Goal: Information Seeking & Learning: Understand process/instructions

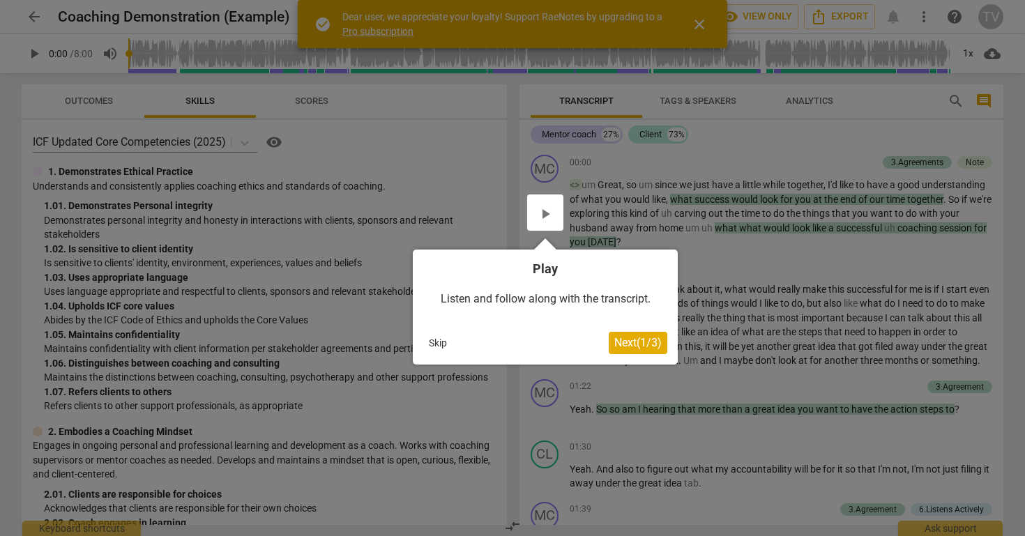
click at [630, 340] on span "Next ( 1 / 3 )" at bounding box center [637, 342] width 47 height 13
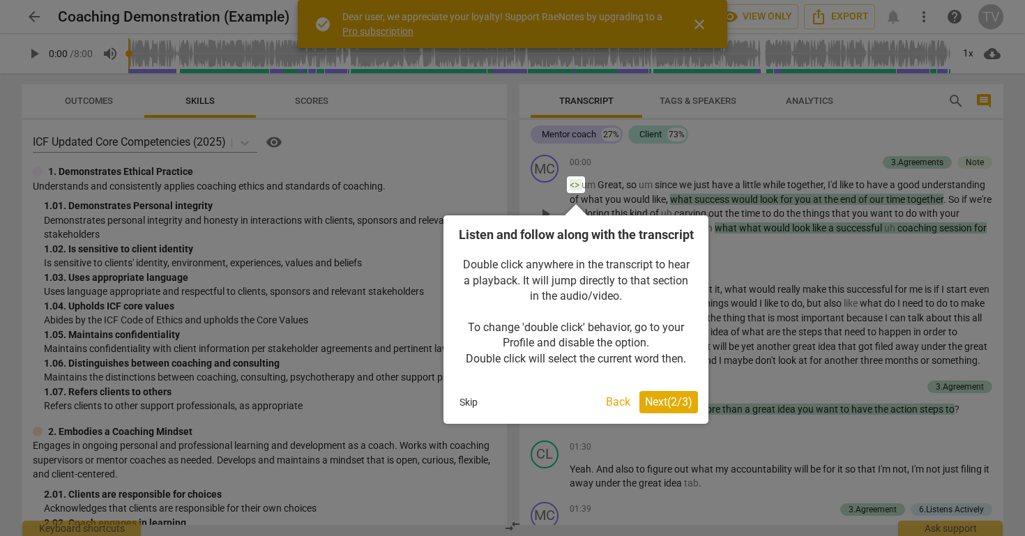
click at [665, 409] on span "Next ( 2 / 3 )" at bounding box center [668, 401] width 47 height 13
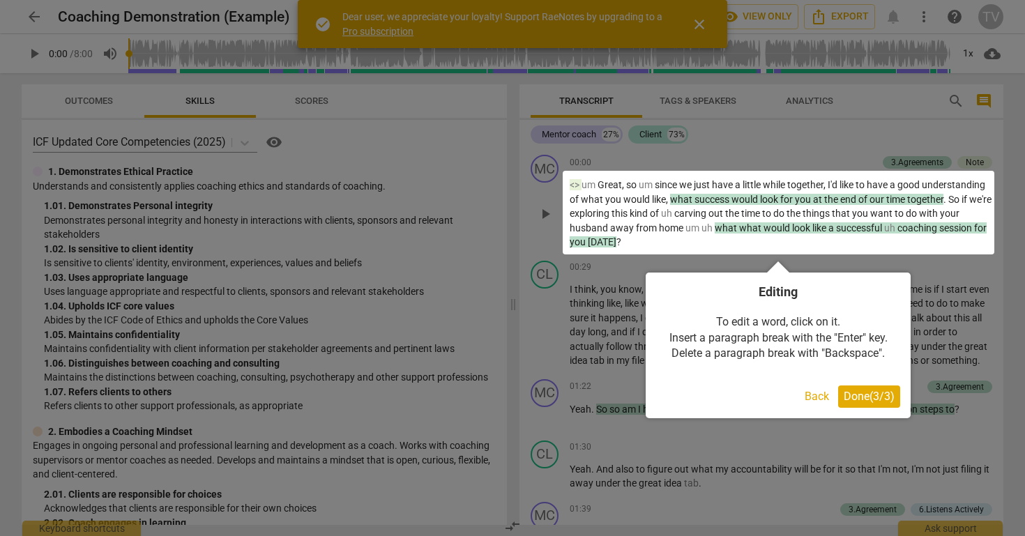
click at [868, 404] on button "Done ( 3 / 3 )" at bounding box center [869, 397] width 62 height 22
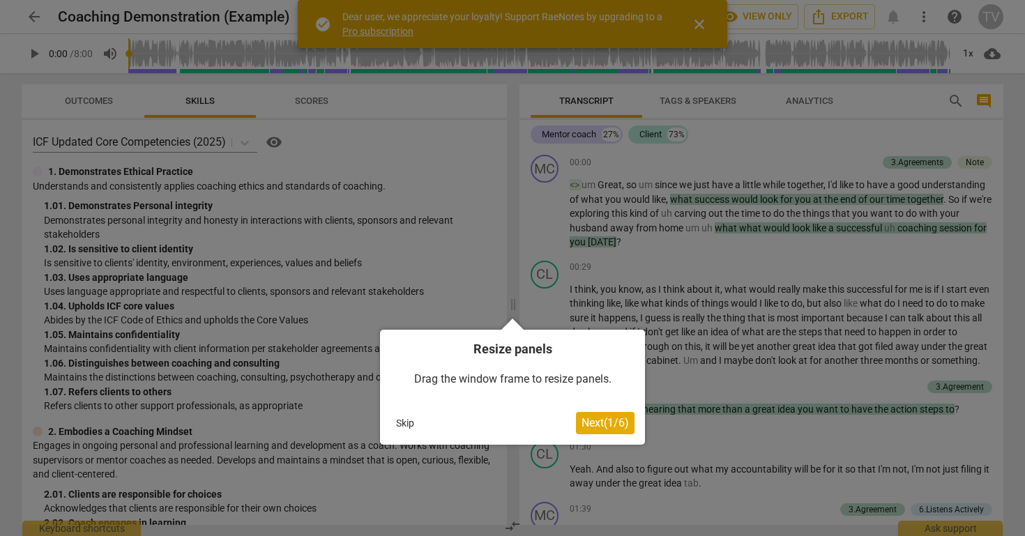
click at [611, 432] on button "Next ( 1 / 6 )" at bounding box center [605, 423] width 59 height 22
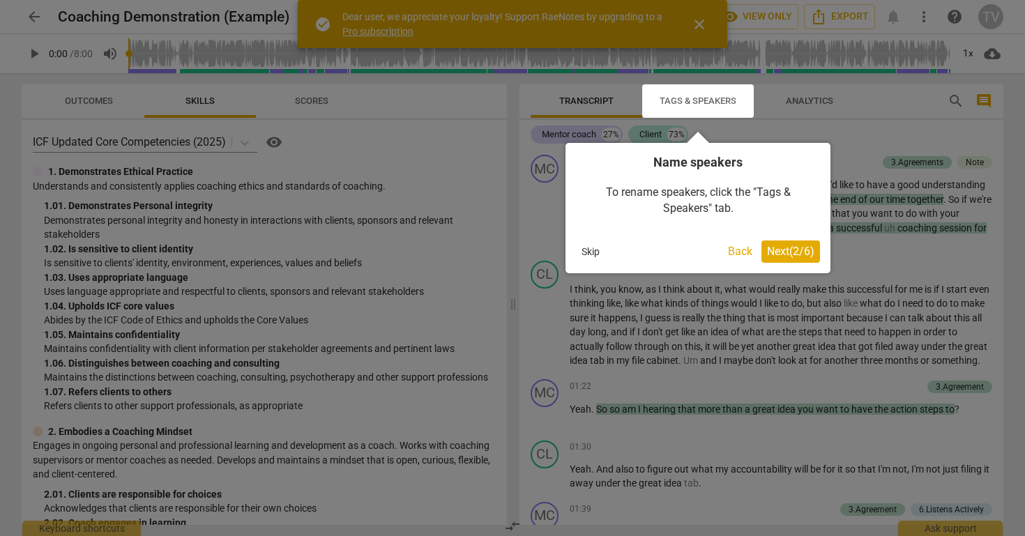
click at [810, 252] on span "Next ( 2 / 6 )" at bounding box center [790, 251] width 47 height 13
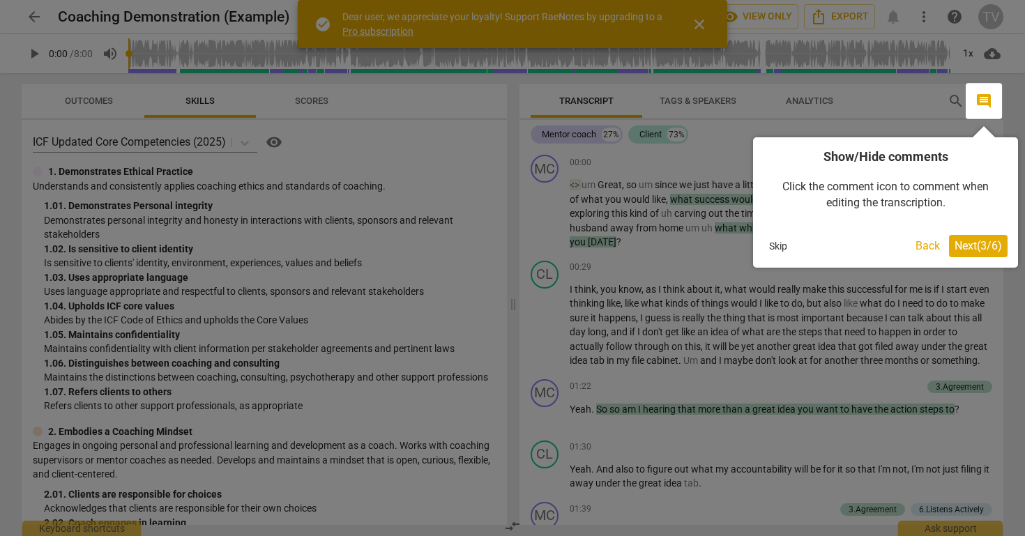
click at [989, 244] on span "Next ( 3 / 6 )" at bounding box center [978, 245] width 47 height 13
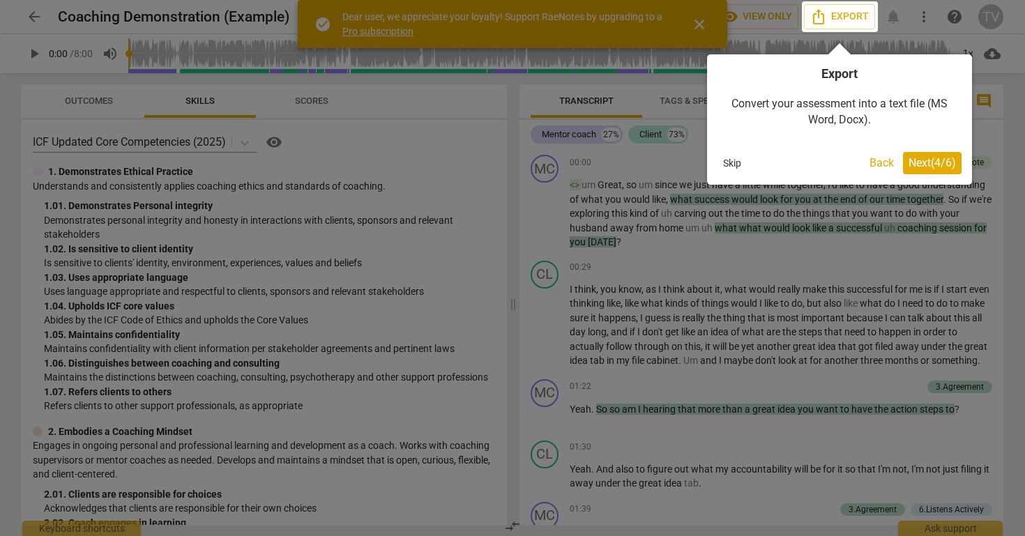
click at [953, 167] on span "Next ( 4 / 6 )" at bounding box center [932, 162] width 47 height 13
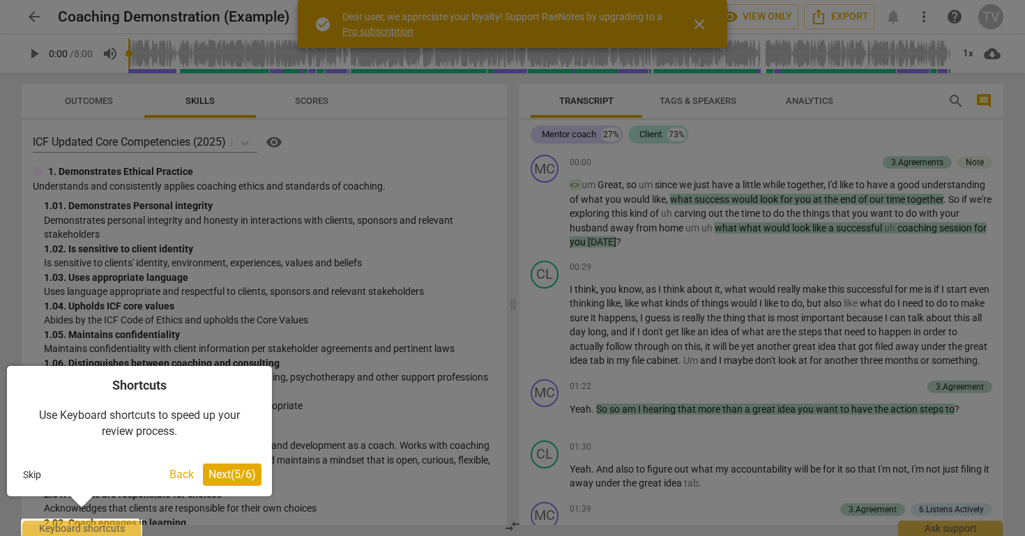
click at [220, 474] on span "Next ( 5 / 6 )" at bounding box center [232, 474] width 47 height 13
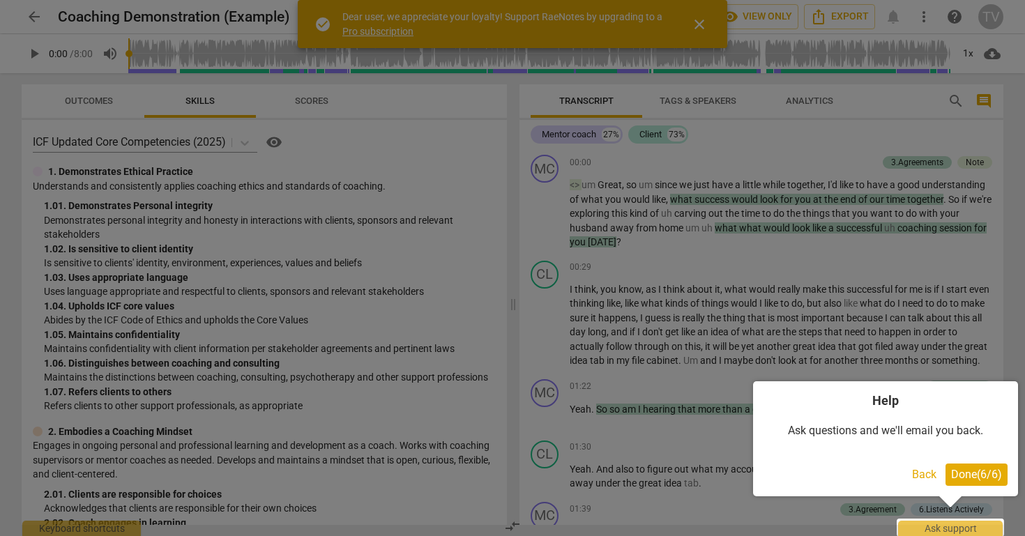
click at [220, 474] on div at bounding box center [512, 268] width 1025 height 536
click at [983, 480] on span "Done ( 6 / 6 )" at bounding box center [976, 474] width 51 height 13
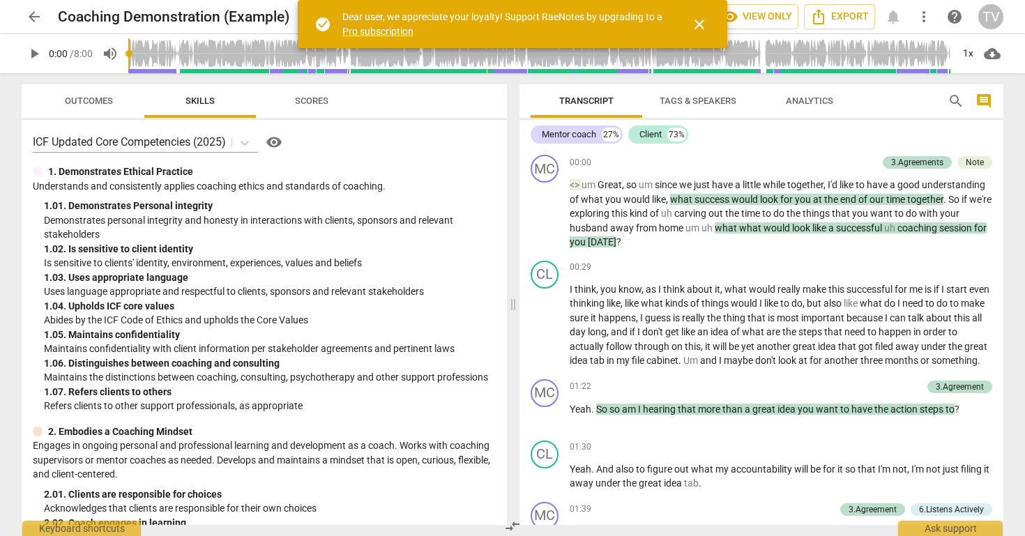
click at [707, 25] on span "close" at bounding box center [699, 24] width 17 height 17
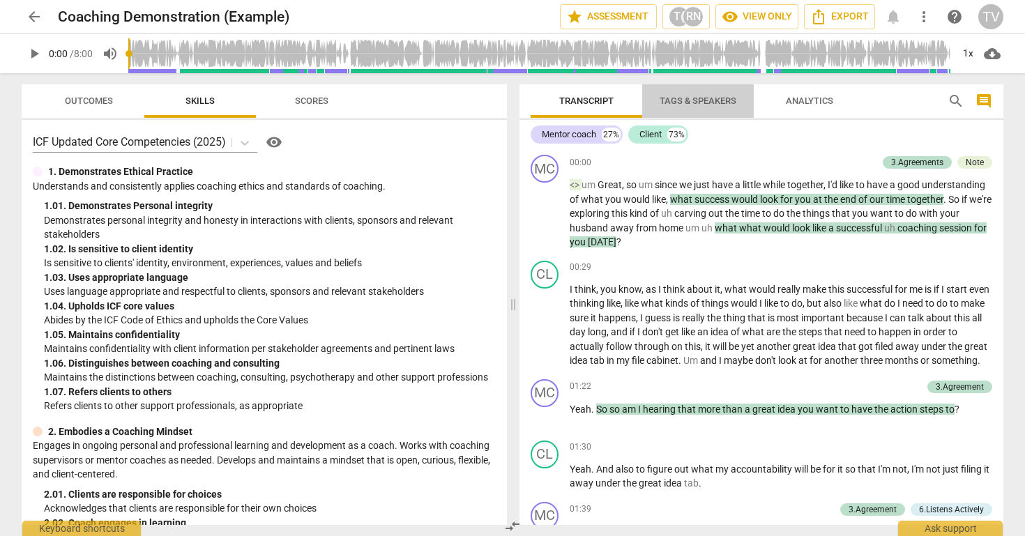
click at [709, 96] on span "Tags & Speakers" at bounding box center [698, 101] width 77 height 10
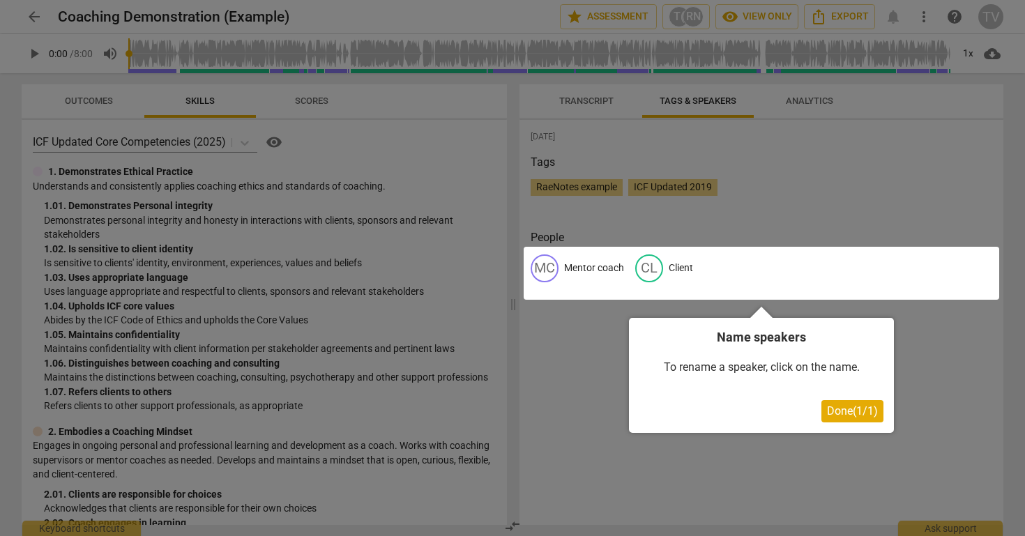
click at [589, 274] on div at bounding box center [762, 273] width 476 height 53
click at [591, 266] on div at bounding box center [762, 273] width 476 height 53
click at [861, 416] on span "Done ( 1 / 1 )" at bounding box center [852, 410] width 51 height 13
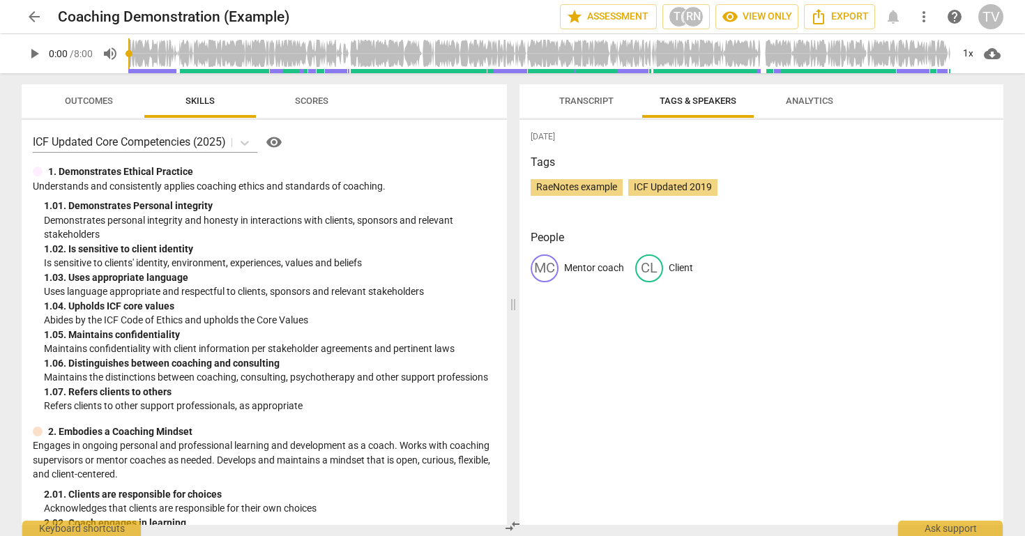
click at [804, 97] on span "Analytics" at bounding box center [809, 101] width 47 height 10
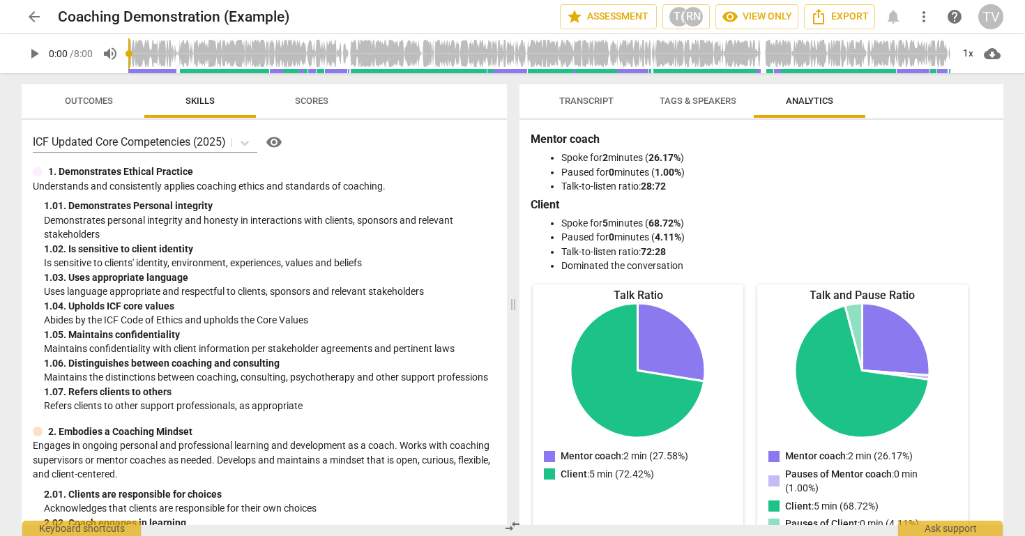
click at [590, 108] on span "Transcript" at bounding box center [587, 101] width 88 height 19
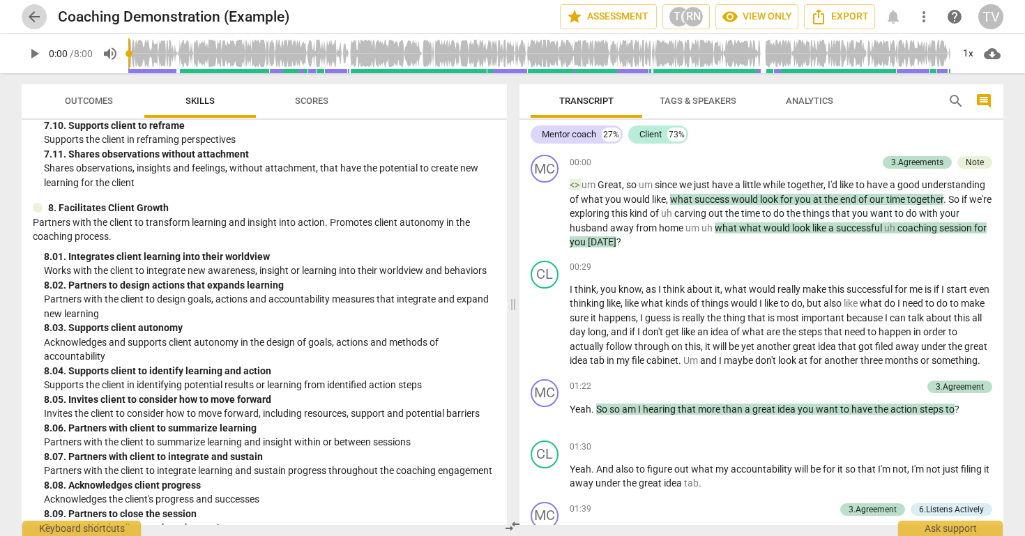
click at [34, 19] on span "arrow_back" at bounding box center [34, 16] width 17 height 17
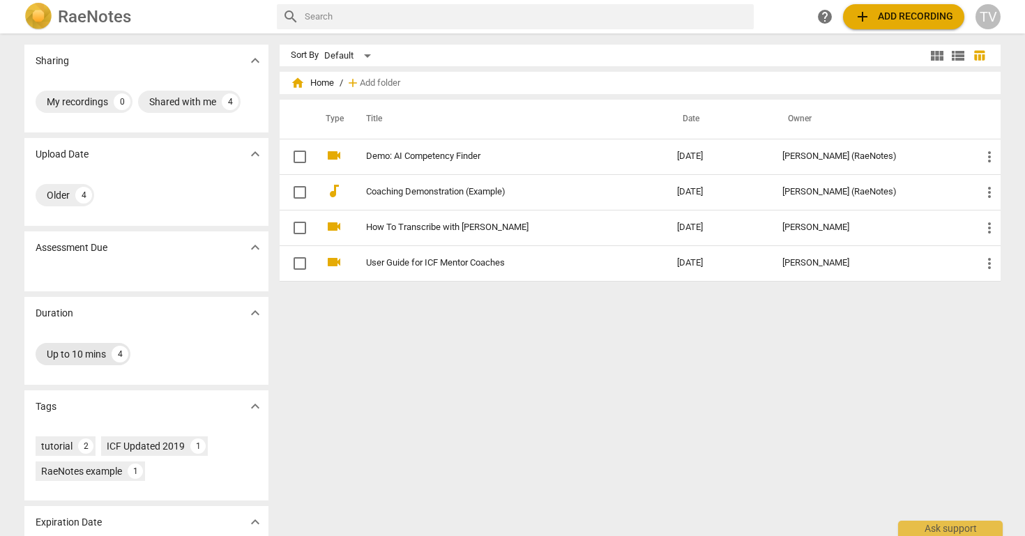
click at [114, 361] on div "4" at bounding box center [120, 354] width 17 height 17
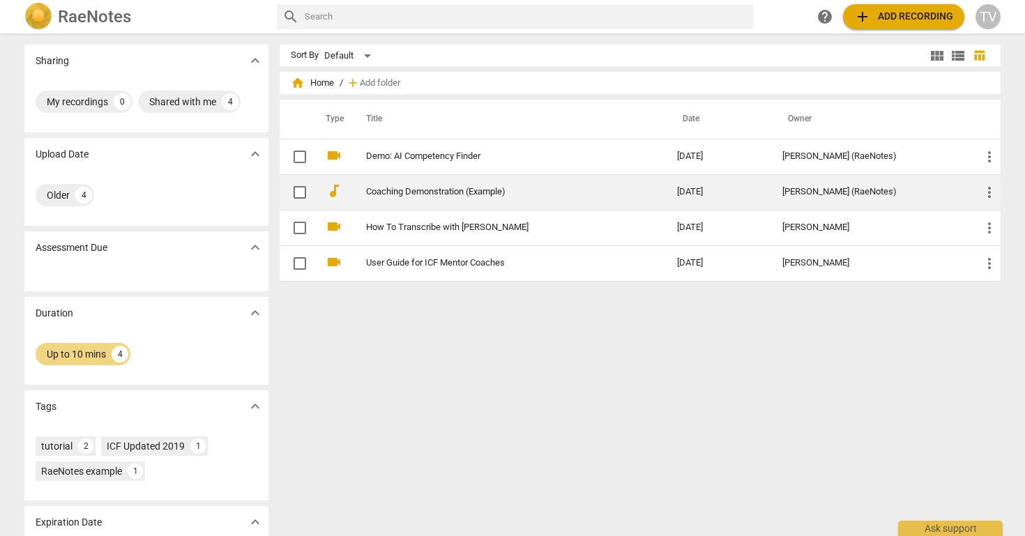
click at [487, 191] on link "Coaching Demonstration (Example)" at bounding box center [496, 192] width 261 height 10
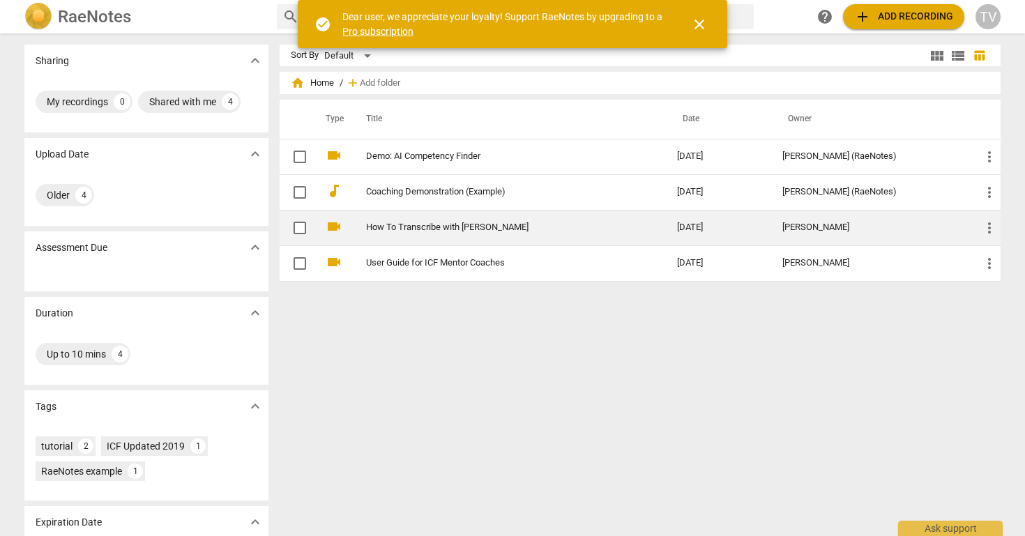
click at [431, 234] on td "How To Transcribe with [PERSON_NAME]" at bounding box center [507, 228] width 317 height 36
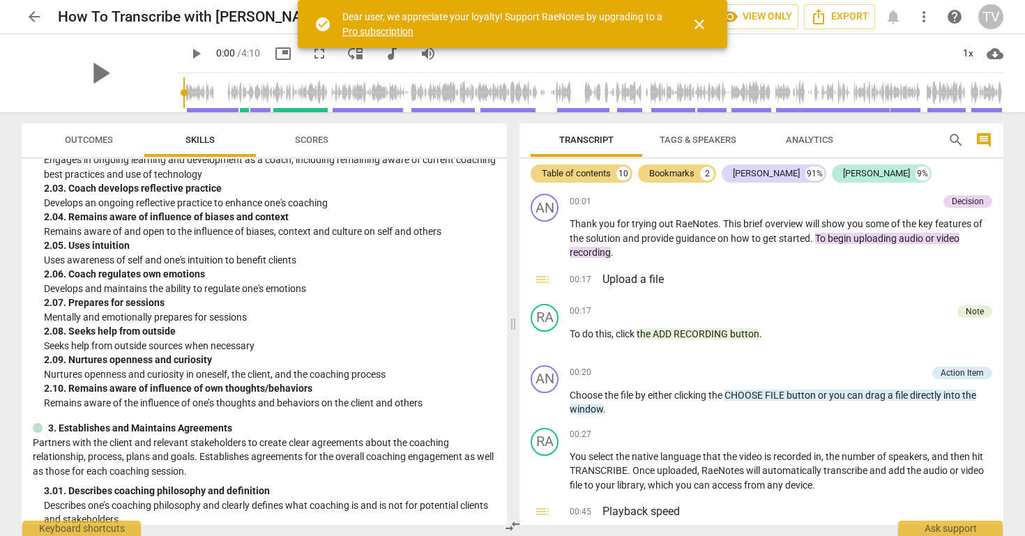
click at [702, 24] on span "close" at bounding box center [699, 24] width 17 height 17
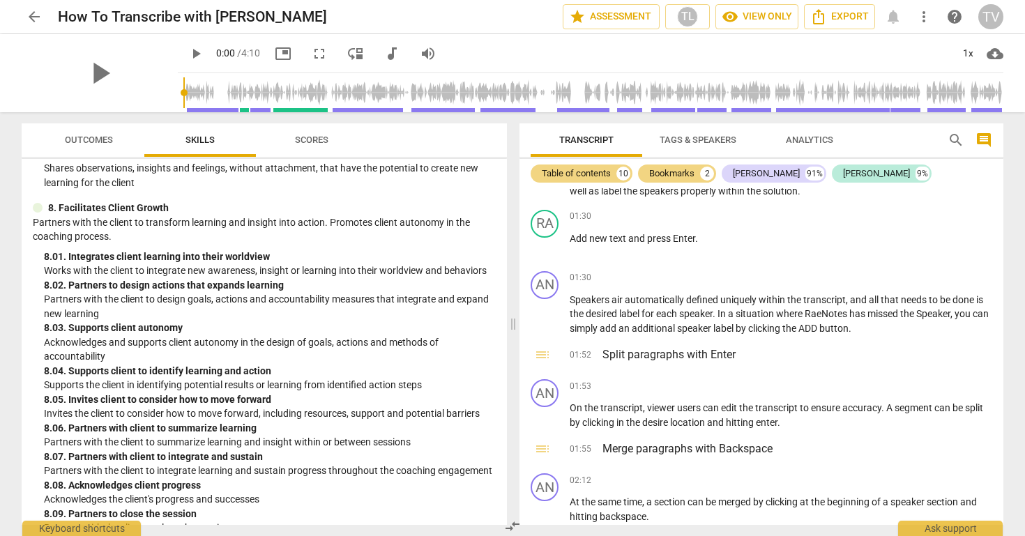
scroll to position [529, 0]
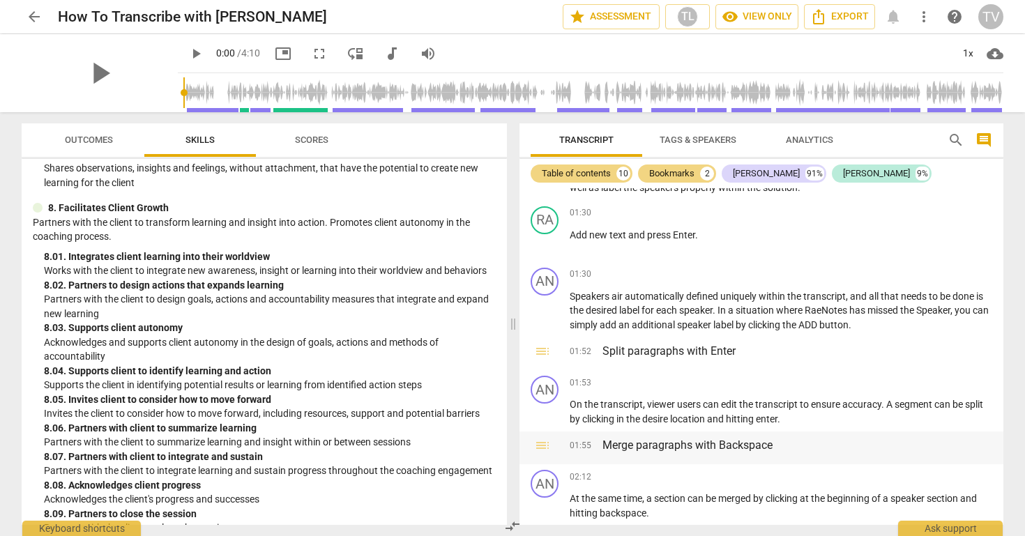
click at [545, 438] on span "toc" at bounding box center [542, 445] width 17 height 17
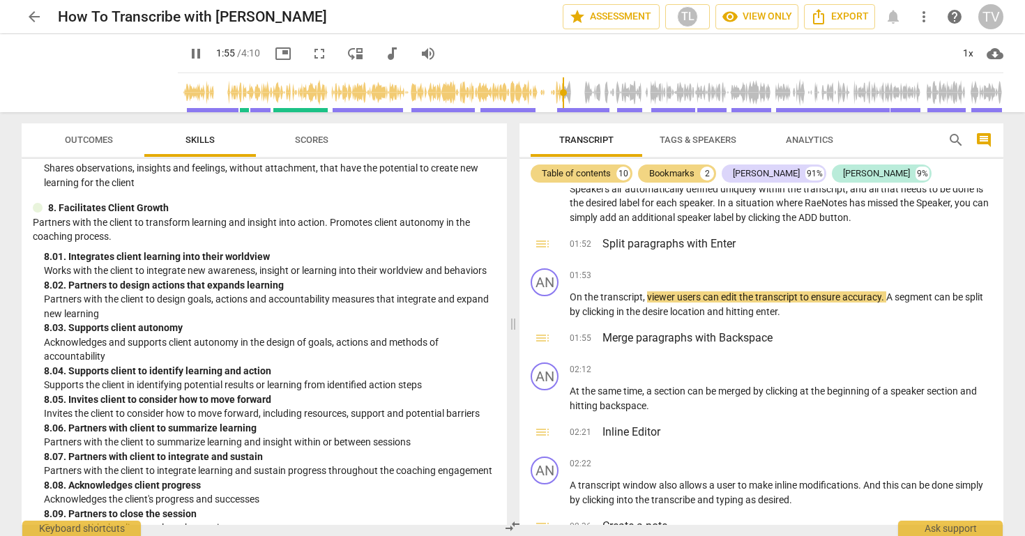
scroll to position [806, 0]
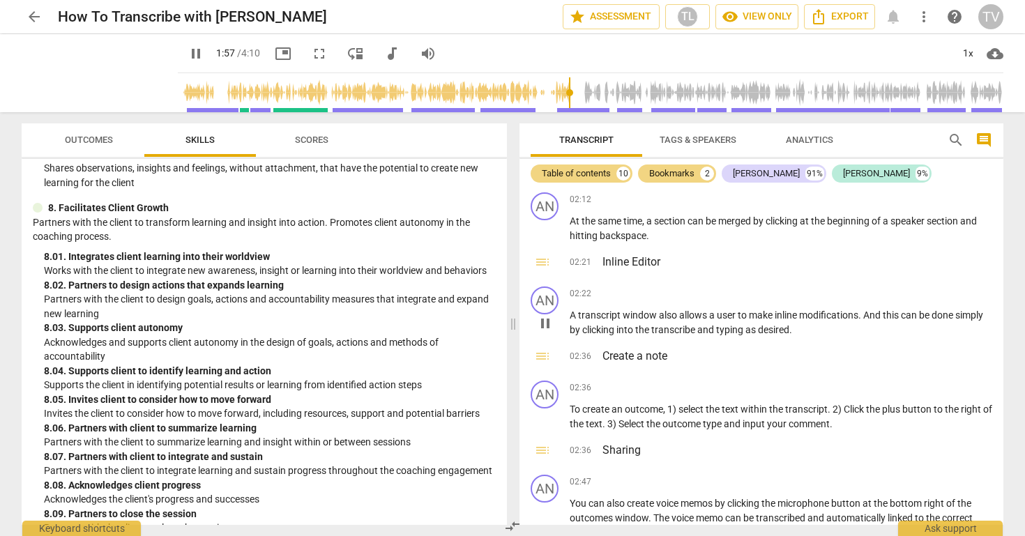
click at [545, 317] on span "pause" at bounding box center [545, 323] width 17 height 17
type input "118"
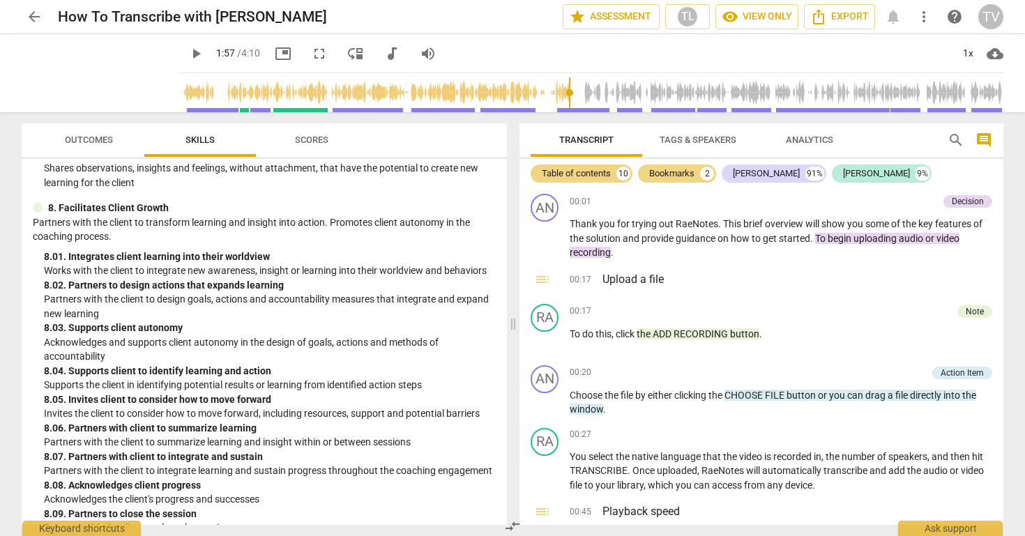
scroll to position [0, 0]
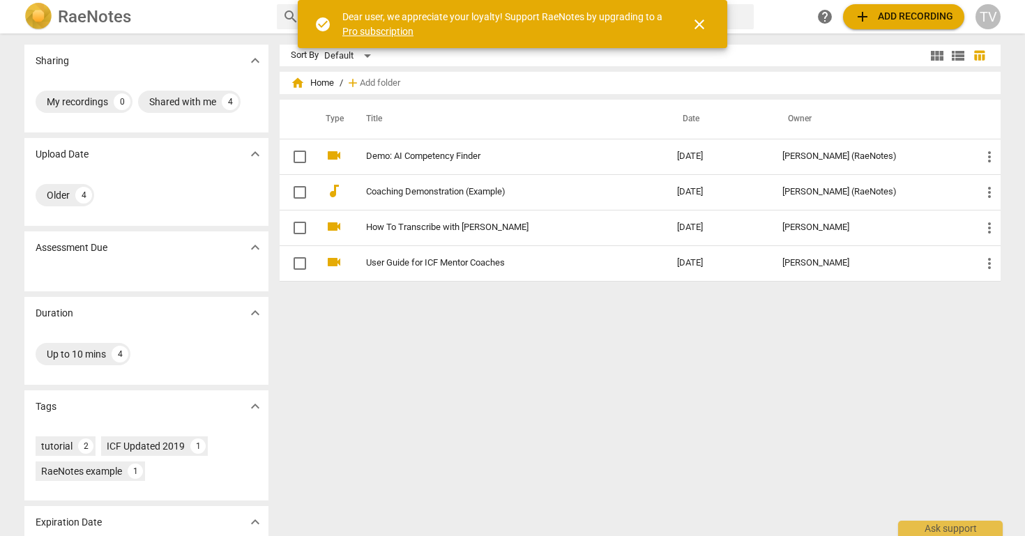
click at [704, 24] on span "close" at bounding box center [699, 24] width 17 height 17
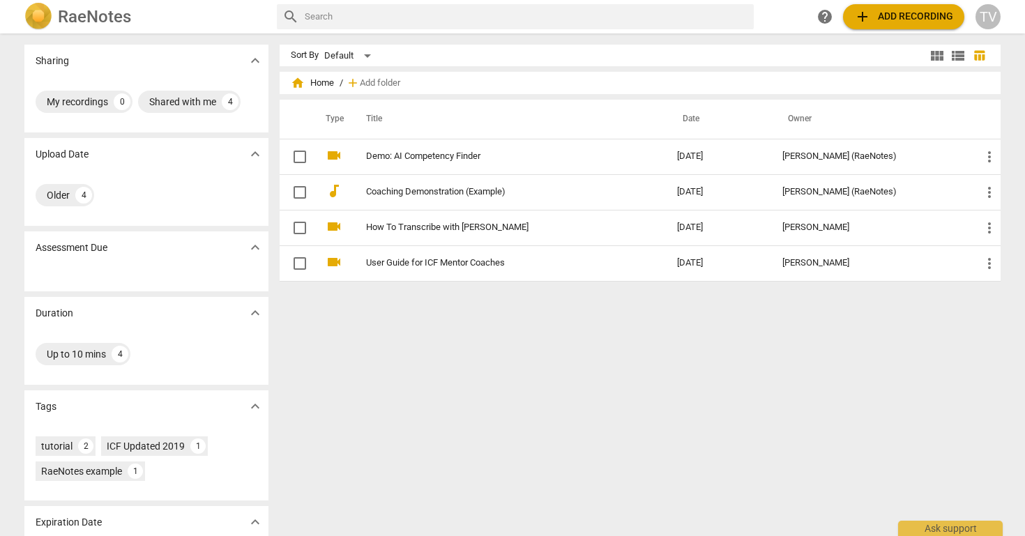
click at [897, 21] on span "add Add recording" at bounding box center [903, 16] width 99 height 17
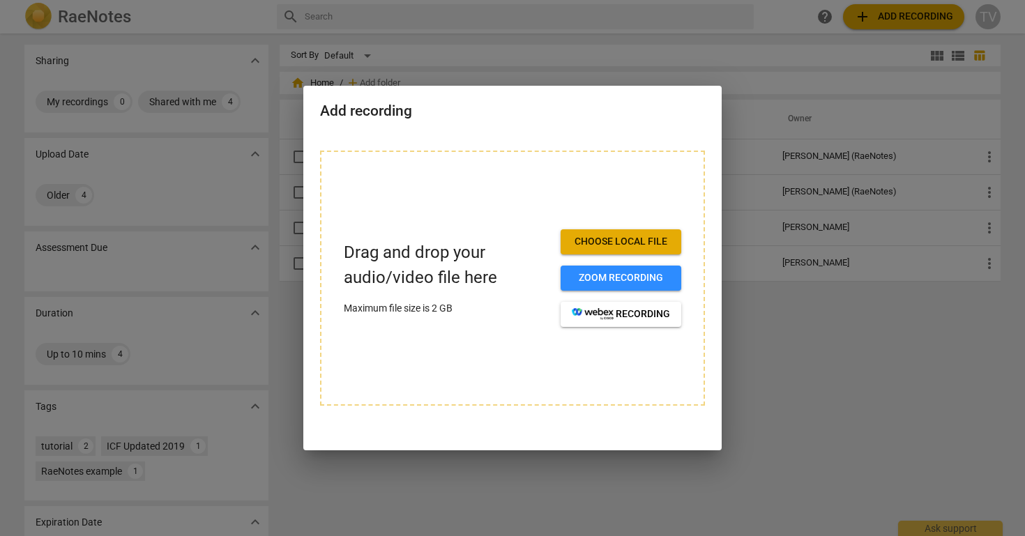
click at [870, 351] on div at bounding box center [512, 268] width 1025 height 536
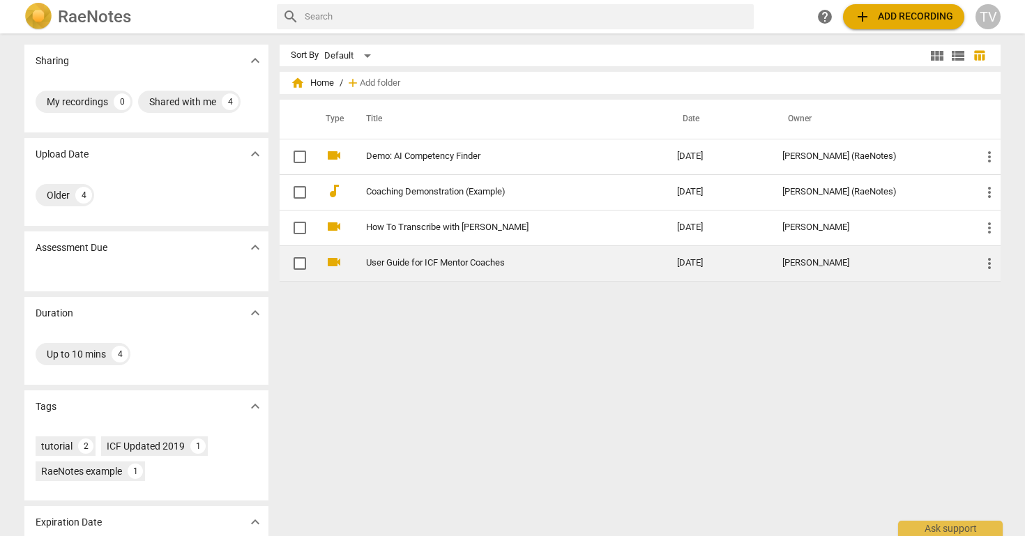
click at [462, 264] on link "User Guide for ICF Mentor Coaches" at bounding box center [496, 263] width 261 height 10
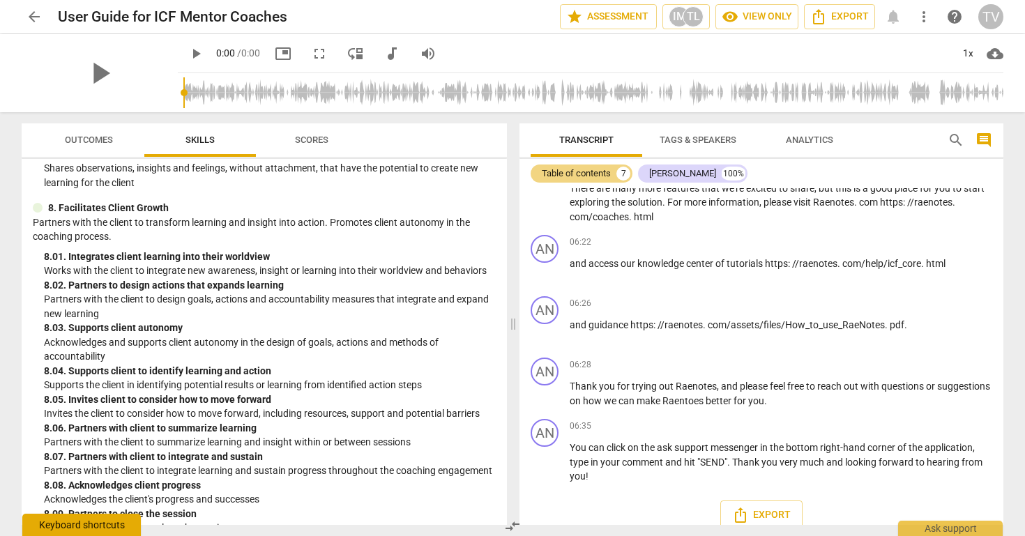
scroll to position [1243, 0]
click at [94, 528] on div "Keyboard shortcuts" at bounding box center [81, 525] width 119 height 22
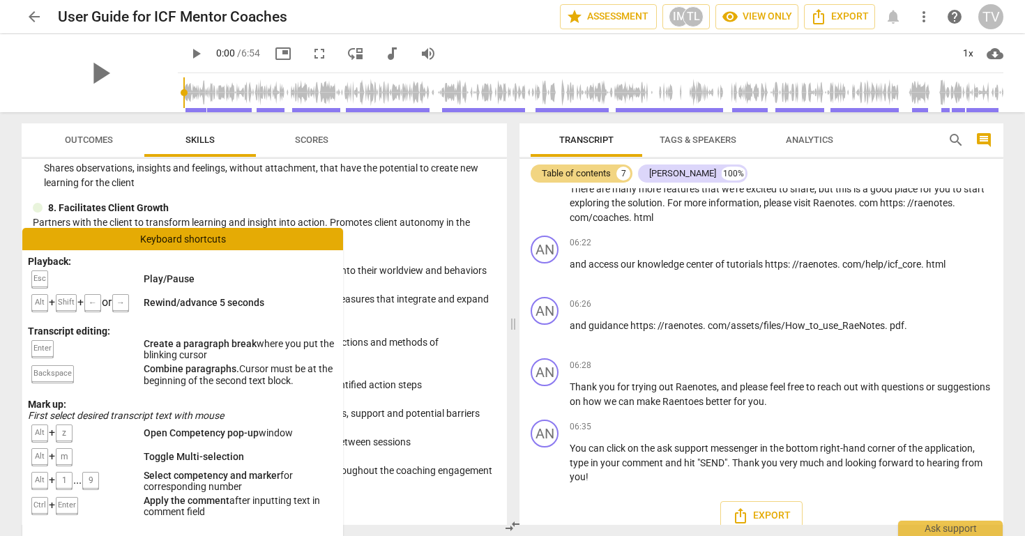
click at [410, 292] on p "Partners with the client to design goals, actions and accountability measures t…" at bounding box center [270, 306] width 452 height 29
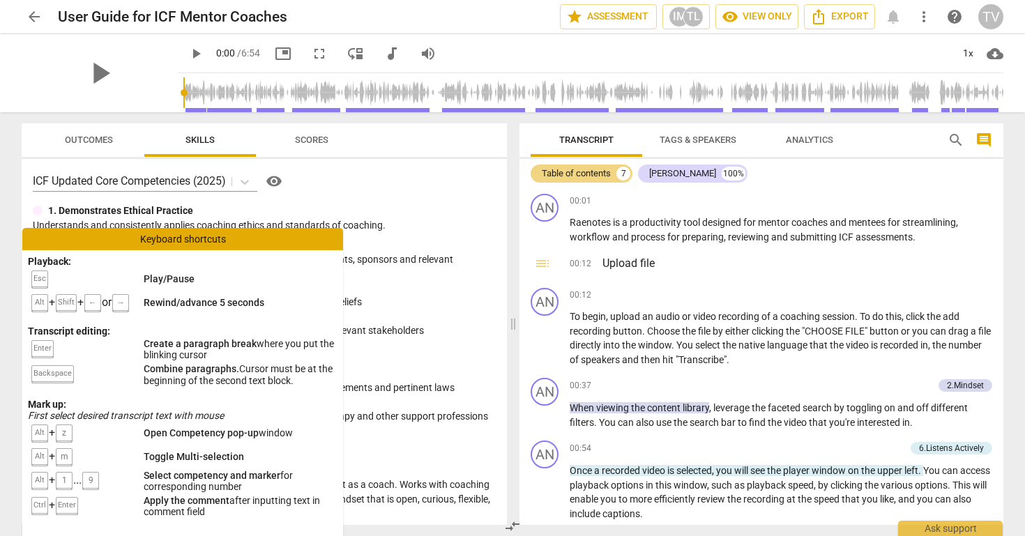
scroll to position [0, 0]
